Goal: Communication & Community: Answer question/provide support

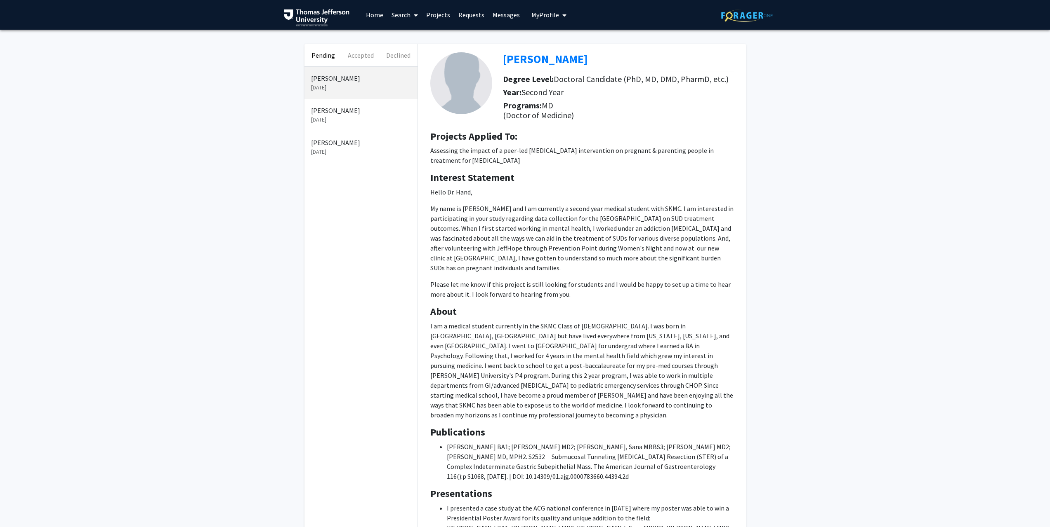
click at [335, 106] on p "[PERSON_NAME]" at bounding box center [361, 111] width 100 height 10
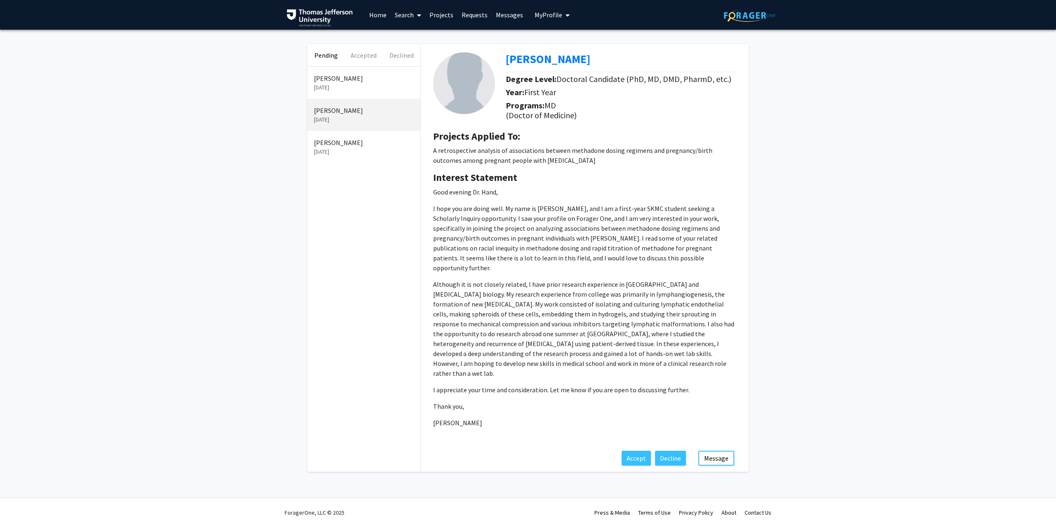
click at [329, 148] on p "[DATE]" at bounding box center [364, 152] width 100 height 9
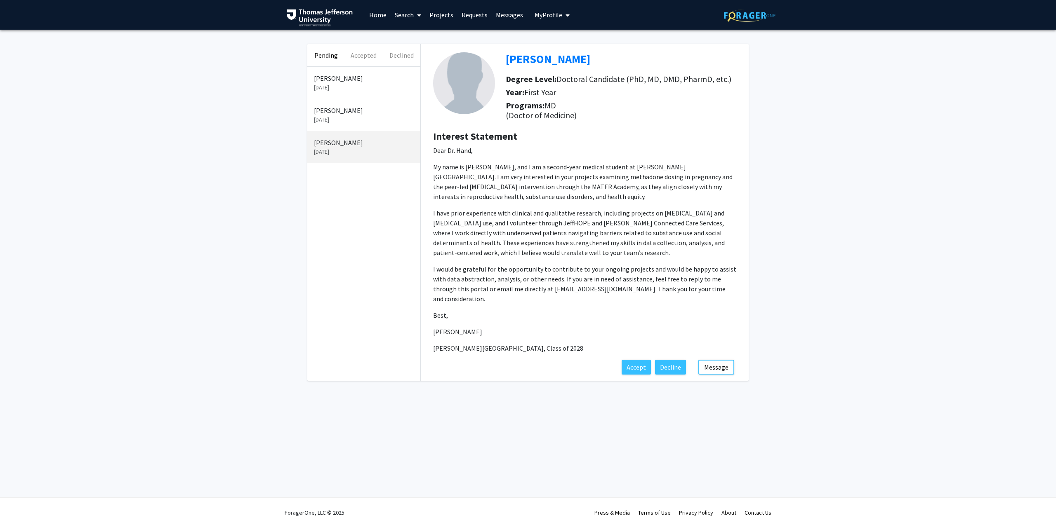
click at [350, 115] on p "[PERSON_NAME]" at bounding box center [364, 111] width 100 height 10
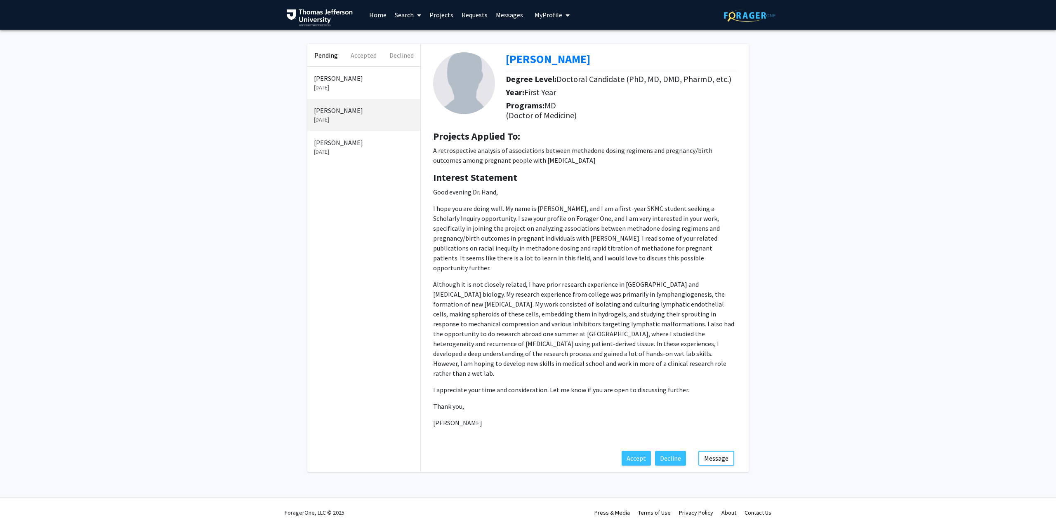
click at [363, 87] on p "[DATE]" at bounding box center [364, 87] width 100 height 9
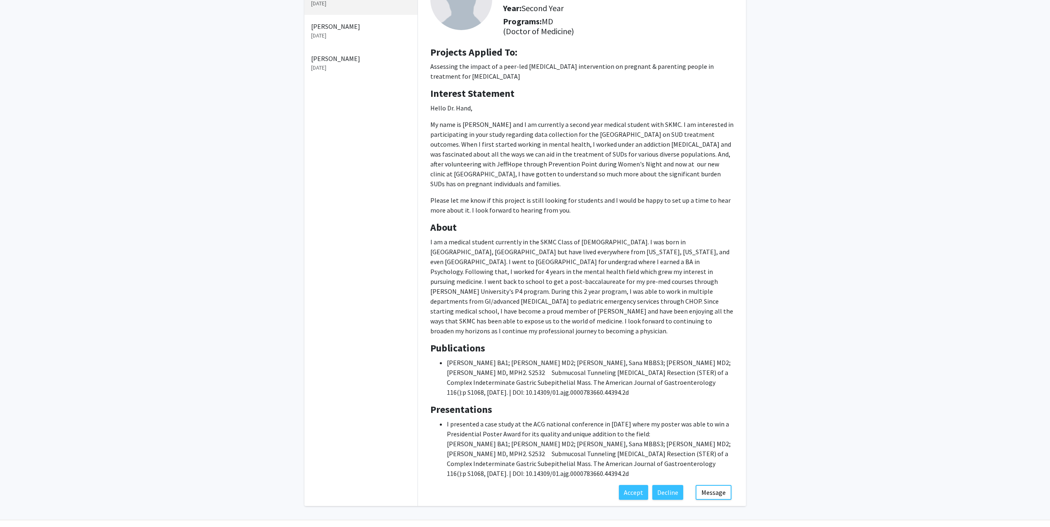
scroll to position [97, 0]
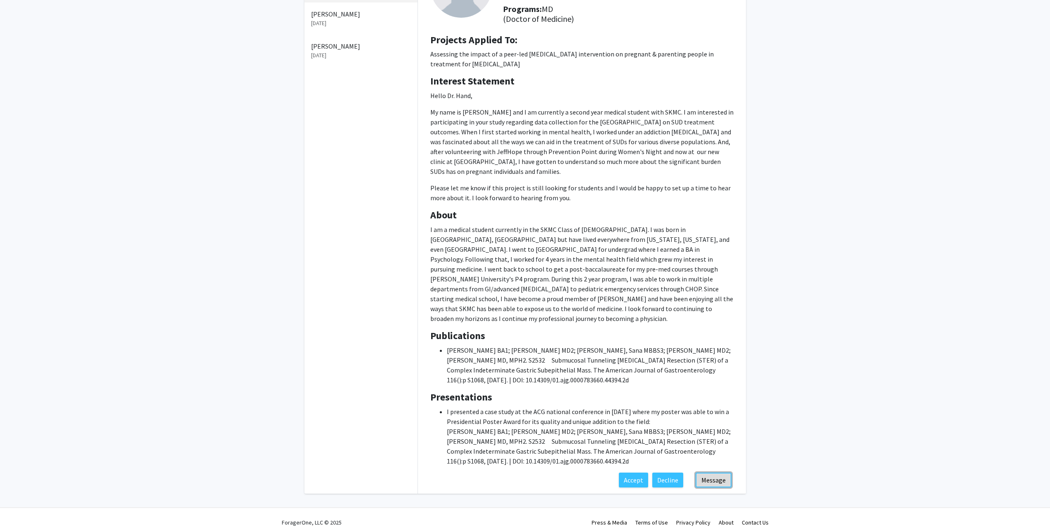
click at [711, 473] on button "Message" at bounding box center [713, 480] width 36 height 15
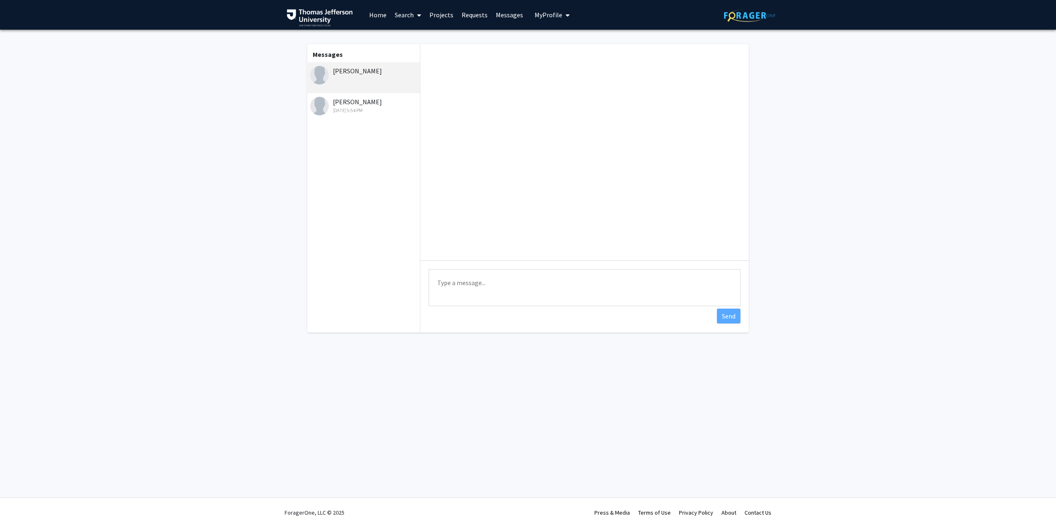
click at [501, 286] on textarea "Type a message" at bounding box center [584, 287] width 312 height 37
click at [685, 282] on textarea "Hi [PERSON_NAME] - Thanks for reaching out. Let me connect with the other stude…" at bounding box center [584, 287] width 312 height 37
click at [465, 293] on textarea "Hi [PERSON_NAME] - Thanks for reaching out. Let me connect with the other stude…" at bounding box center [584, 287] width 312 height 37
type textarea "Hi [PERSON_NAME] - Thanks for reaching out. Let me connect with the other stude…"
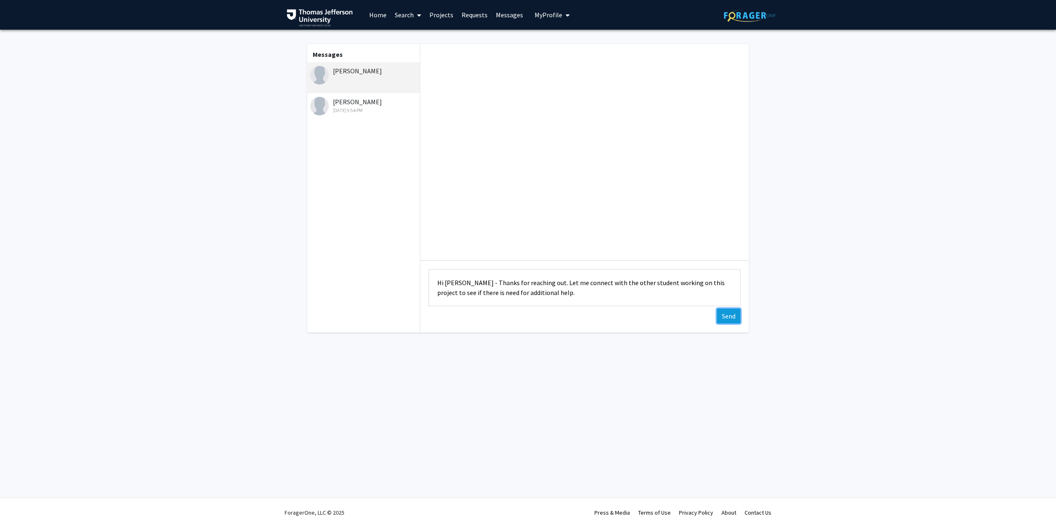
click at [729, 313] on button "Send" at bounding box center [729, 316] width 24 height 15
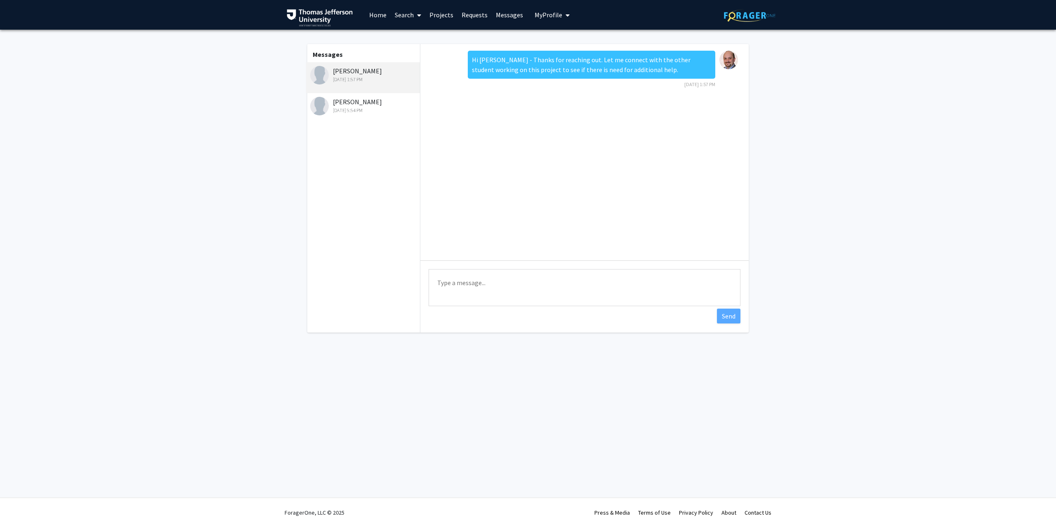
click at [344, 106] on div "[PERSON_NAME] [DATE] 5:54 PM" at bounding box center [364, 105] width 108 height 17
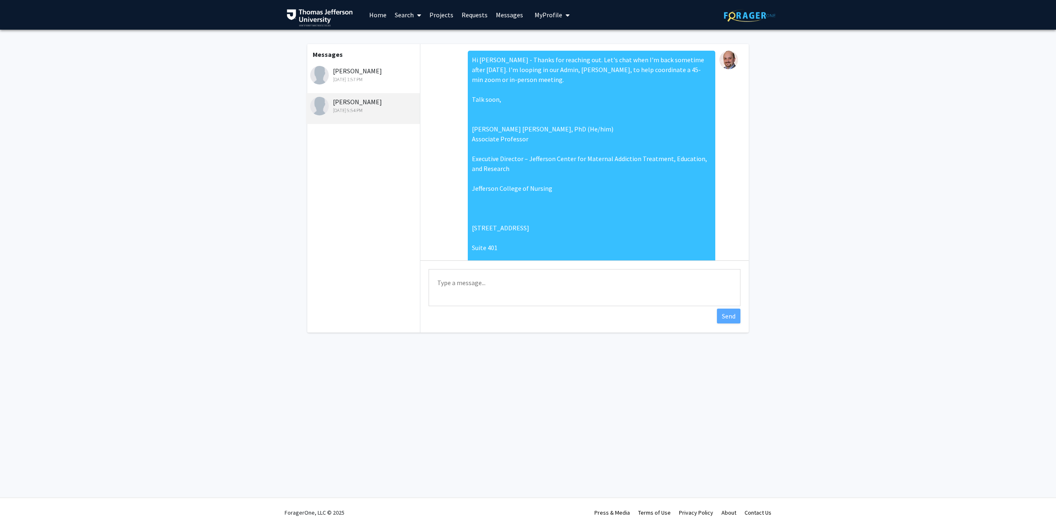
scroll to position [186, 0]
